Goal: Find specific page/section: Find specific page/section

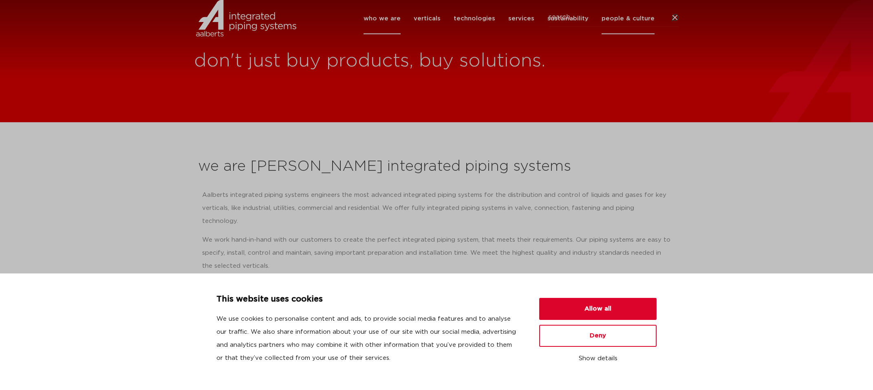
click at [638, 31] on link "people & culture" at bounding box center [628, 18] width 53 height 31
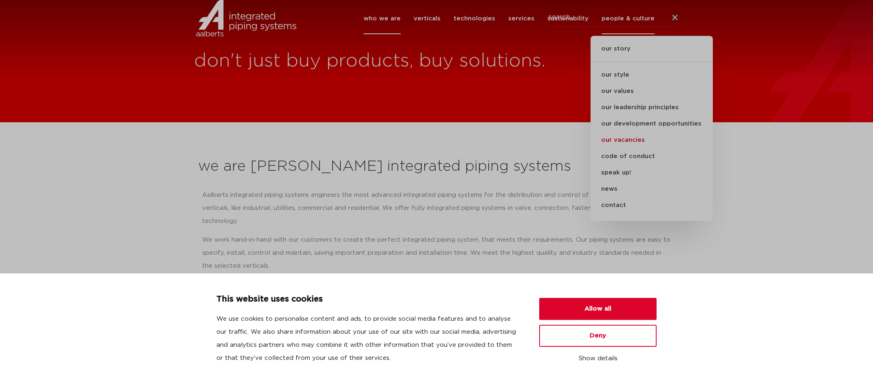
scroll to position [1, 0]
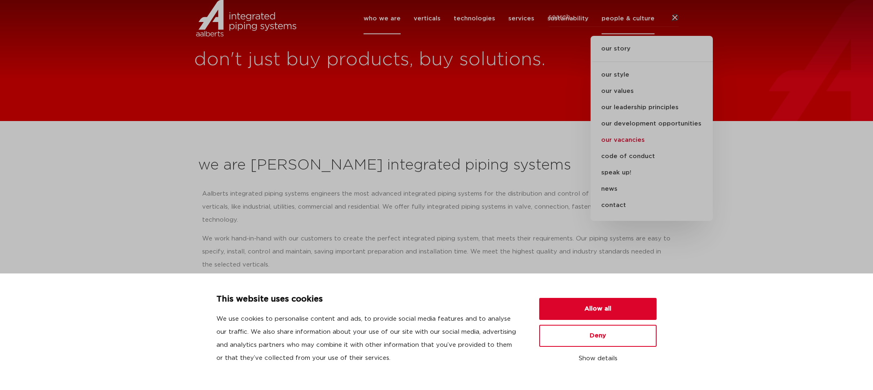
click at [635, 148] on link "our vacancies" at bounding box center [652, 140] width 122 height 16
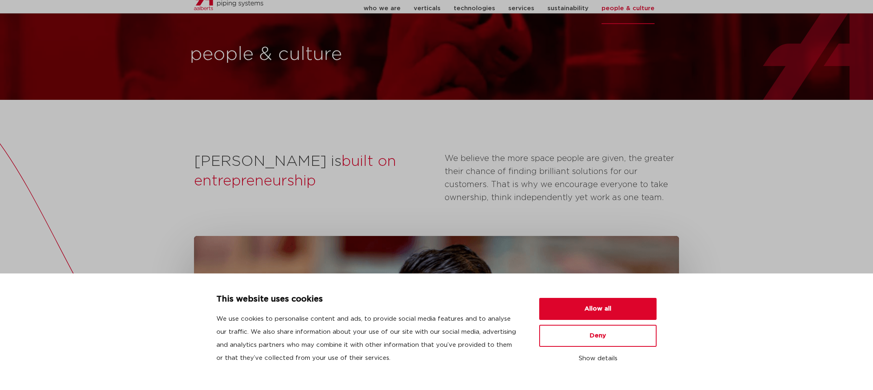
scroll to position [35, 0]
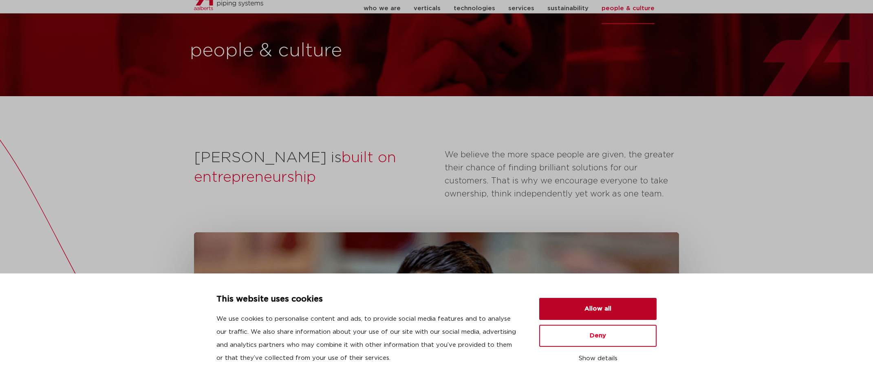
click at [605, 307] on button "Allow all" at bounding box center [597, 309] width 117 height 22
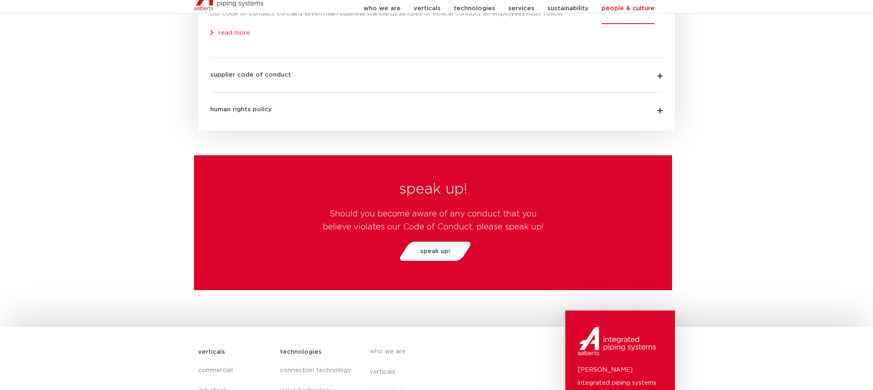
scroll to position [2737, 0]
